Goal: Contribute content: Contribute content

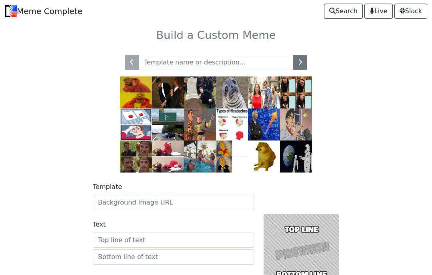
click at [235, 126] on img at bounding box center [232, 124] width 32 height 32
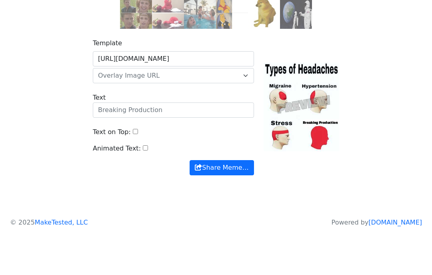
scroll to position [103, 0]
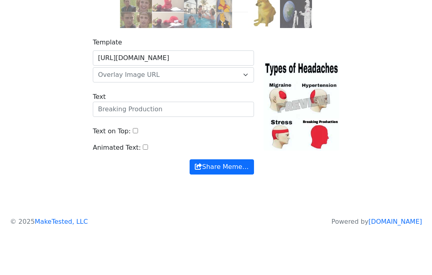
click at [246, 109] on span "Overlay Image URL" at bounding box center [173, 116] width 161 height 15
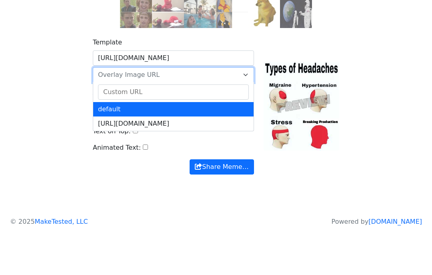
click at [247, 109] on span "Overlay Image URL" at bounding box center [173, 116] width 161 height 15
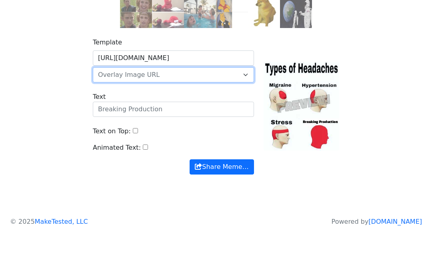
scroll to position [104, 0]
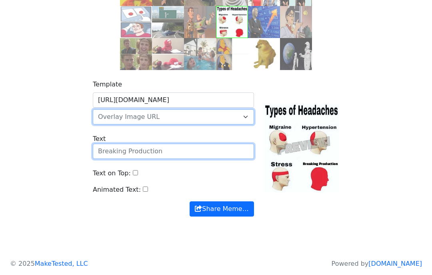
click at [196, 148] on input "Text" at bounding box center [173, 151] width 161 height 15
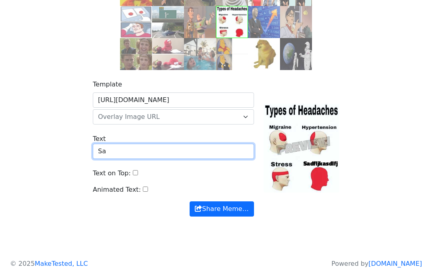
type input "S"
type input "T"
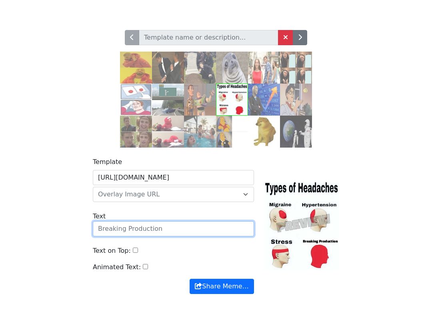
scroll to position [44, 0]
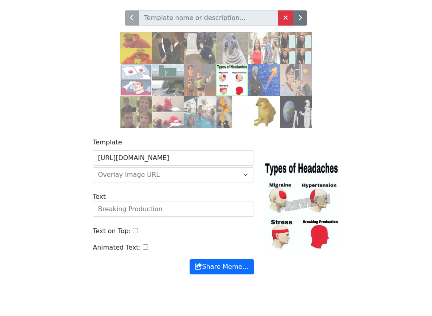
click at [204, 112] on img at bounding box center [200, 112] width 32 height 32
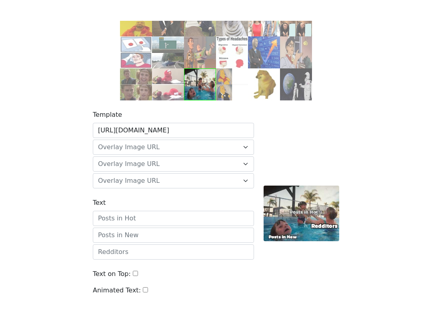
scroll to position [84, 0]
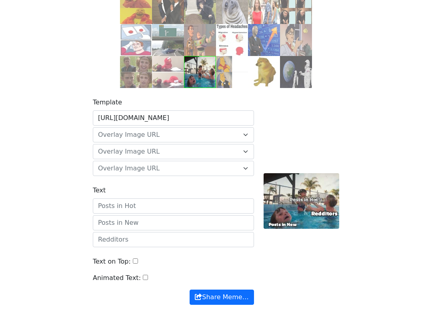
click at [140, 71] on img at bounding box center [136, 72] width 32 height 32
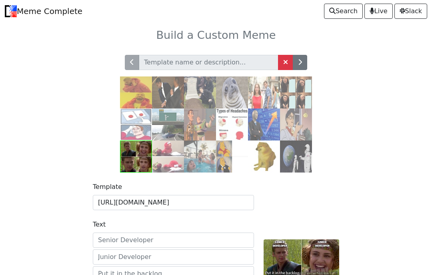
scroll to position [123, 0]
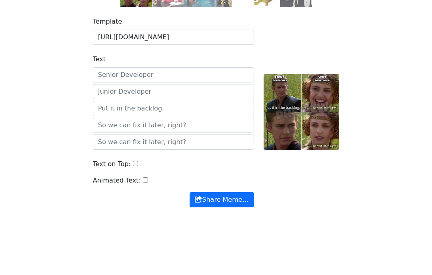
click at [295, 32] on img at bounding box center [296, 33] width 32 height 32
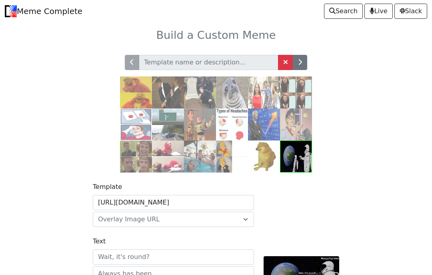
scroll to position [79, 0]
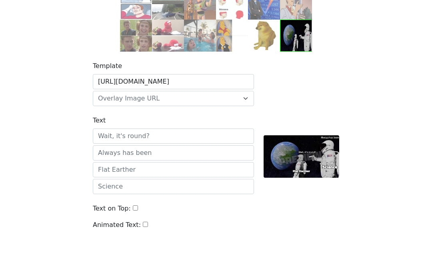
click at [212, 62] on img at bounding box center [200, 78] width 32 height 32
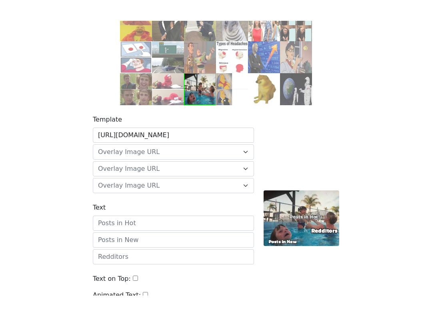
scroll to position [87, 0]
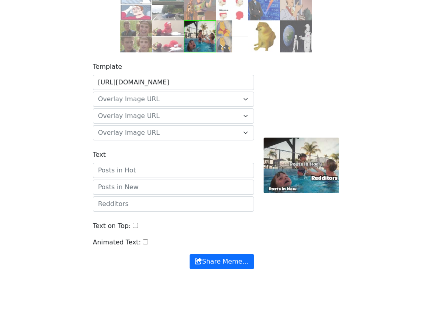
click at [236, 54] on img at bounding box center [232, 70] width 32 height 32
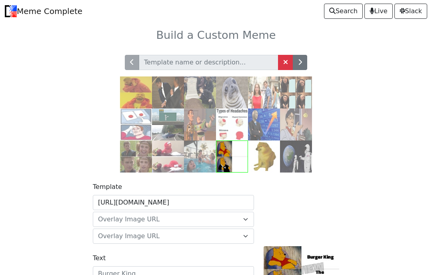
click at [171, 91] on img at bounding box center [168, 92] width 32 height 32
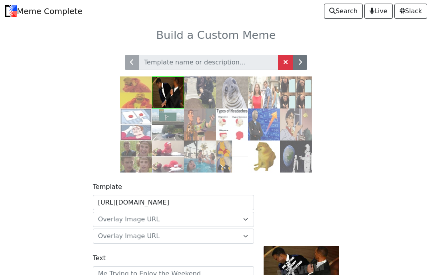
scroll to position [149, 0]
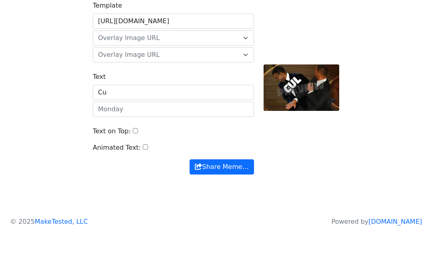
type input "C"
type input "Racism based on skin tone"
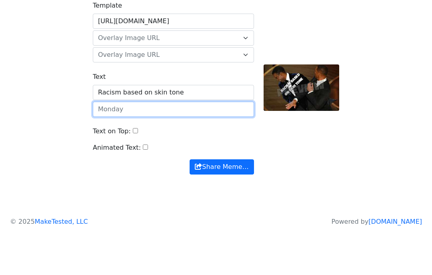
click at [202, 144] on input "text" at bounding box center [173, 151] width 161 height 15
type input "me"
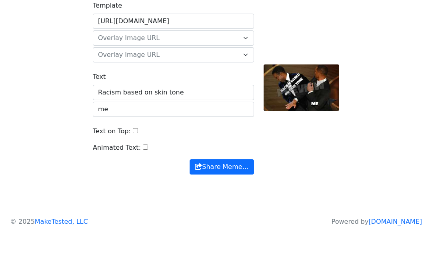
click at [239, 201] on button "Share Meme…" at bounding box center [222, 208] width 64 height 15
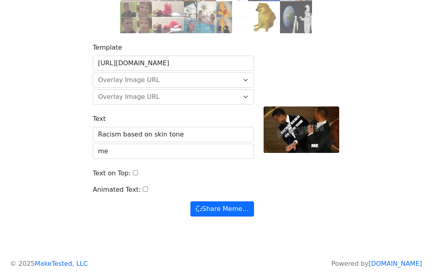
scroll to position [0, 0]
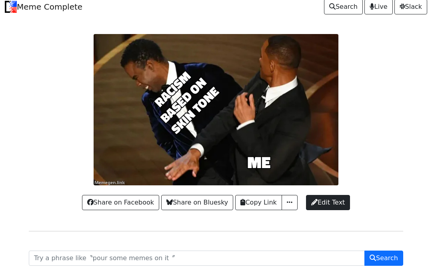
scroll to position [4, 0]
